Goal: Information Seeking & Learning: Stay updated

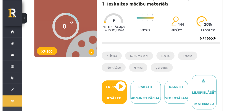
scroll to position [56, 0]
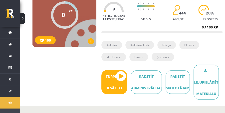
click at [23, 20] on button at bounding box center [22, 18] width 5 height 11
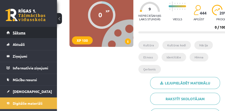
click at [12, 30] on link "Sākums" at bounding box center [29, 33] width 44 height 12
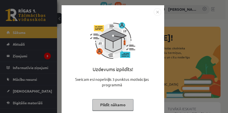
click at [121, 104] on button "Pildīt nākamo" at bounding box center [112, 105] width 41 height 12
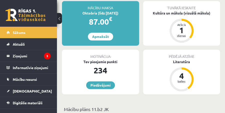
scroll to position [111, 0]
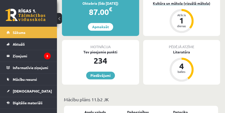
click at [180, 25] on div "dienas" at bounding box center [181, 26] width 15 height 3
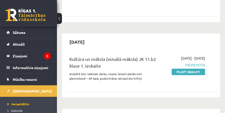
scroll to position [111, 0]
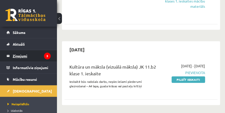
click at [23, 55] on legend "Ziņojumi 3" at bounding box center [32, 56] width 38 height 12
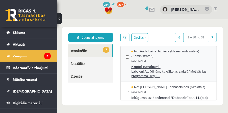
click at [137, 72] on span "Labdien! Atgādinām, ka eSkolas sadaļā "Motivācijas programma" regul..." at bounding box center [171, 74] width 80 height 9
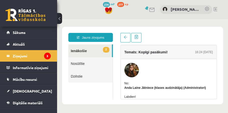
click at [79, 52] on link "2 Ienākošie" at bounding box center [90, 51] width 44 height 13
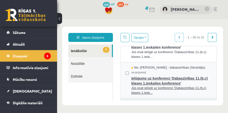
scroll to position [83, 0]
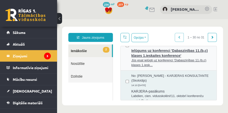
click at [156, 59] on span "Jūs esat ielūgti uz konferenci 'Dabaszinības 11.(b,c) klases 1.iesk..." at bounding box center [171, 62] width 80 height 9
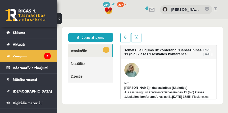
scroll to position [0, 0]
click at [85, 53] on link "1 Ienākošie" at bounding box center [90, 51] width 44 height 13
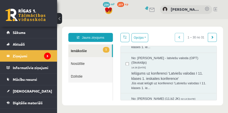
scroll to position [333, 0]
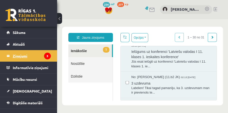
click at [36, 56] on legend "Ziņojumi 3" at bounding box center [32, 56] width 38 height 12
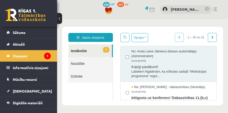
scroll to position [0, 0]
click at [159, 57] on span "No: Anda Laine Jātniece (klases audzinātāja) (Administratori)" at bounding box center [171, 53] width 80 height 9
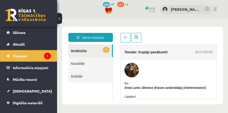
click at [82, 54] on link "1 Ienākošie" at bounding box center [90, 51] width 44 height 13
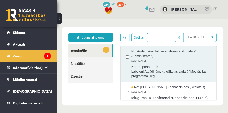
click at [19, 55] on legend "Ziņojumi 1" at bounding box center [32, 56] width 38 height 12
click at [98, 52] on link "1 Ienākošie" at bounding box center [90, 51] width 44 height 13
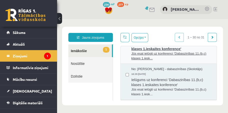
click at [154, 55] on span "Jūs esat ielūgti uz konferenci 'Dabaszinības 11.(b,c) klases 1.iesk..." at bounding box center [171, 56] width 80 height 9
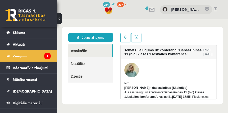
click at [22, 57] on legend "Ziņojumi 1" at bounding box center [32, 56] width 38 height 12
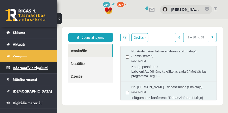
click at [31, 68] on legend "Informatīvie ziņojumi 0" at bounding box center [32, 68] width 38 height 12
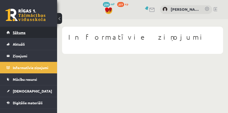
click at [21, 35] on link "Sākums" at bounding box center [29, 33] width 44 height 12
